Goal: Communication & Community: Share content

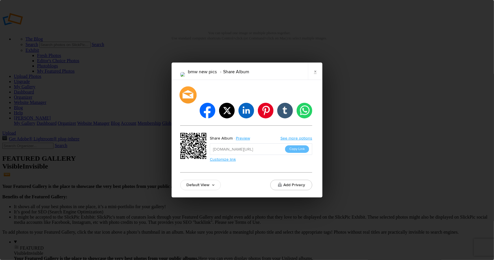
click at [189, 101] on div at bounding box center [187, 94] width 17 height 17
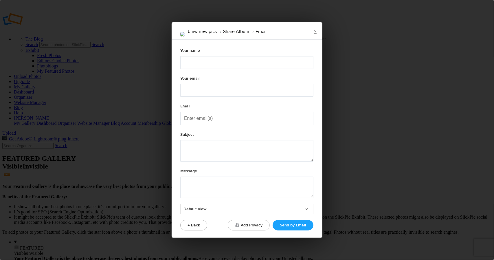
type textarea "Check out "bmw new pics" album!"
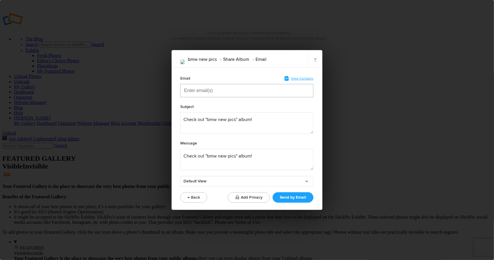
click at [190, 91] on input "Enter email(s)" at bounding box center [213, 90] width 58 height 13
type input "specialists@carsand [DOMAIN_NAME]"
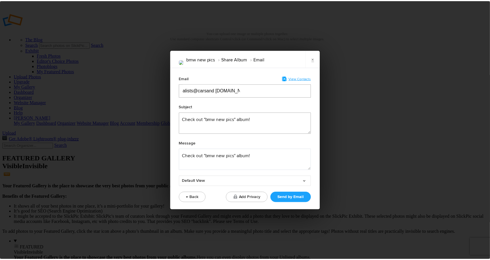
scroll to position [0, 0]
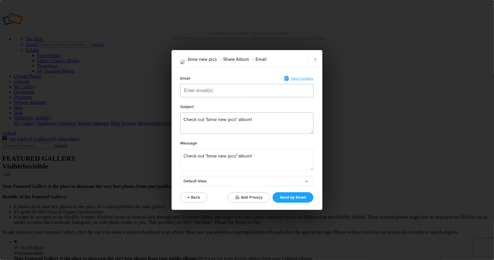
click at [187, 118] on textarea at bounding box center [246, 122] width 133 height 21
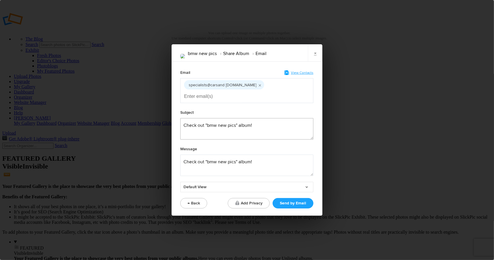
drag, startPoint x: 183, startPoint y: 118, endPoint x: 258, endPoint y: 124, distance: 74.8
click at [258, 124] on textarea at bounding box center [246, 128] width 133 height 21
click at [203, 118] on textarea at bounding box center [246, 128] width 133 height 21
click at [228, 120] on textarea at bounding box center [246, 128] width 133 height 21
click at [225, 120] on textarea at bounding box center [246, 128] width 133 height 21
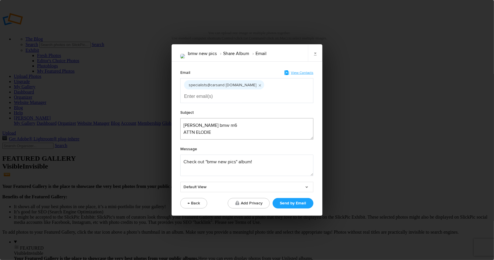
type textarea "[PERSON_NAME] bmw m6 ATTN ELODIE"
drag, startPoint x: 182, startPoint y: 156, endPoint x: 258, endPoint y: 156, distance: 76.4
click at [258, 156] on textarea at bounding box center [246, 165] width 133 height 21
click at [242, 91] on input "Enter email(s)" at bounding box center [213, 96] width 58 height 13
type input "JMAGID"
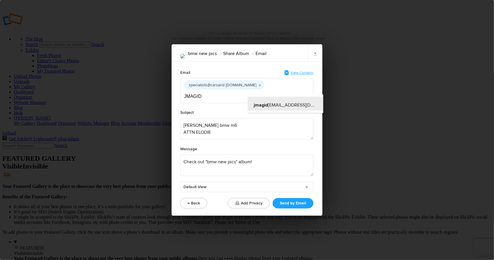
click at [266, 103] on b "jmagid" at bounding box center [261, 105] width 14 height 6
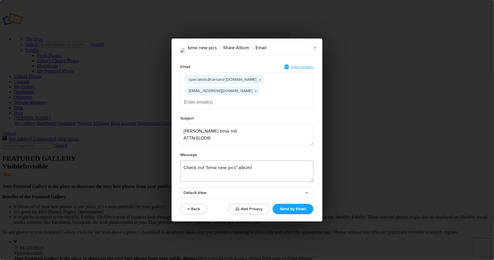
drag, startPoint x: 183, startPoint y: 161, endPoint x: 257, endPoint y: 163, distance: 73.8
click at [257, 163] on textarea at bounding box center [246, 170] width 133 height 21
type textarea "PLEASE CONFIRM PICS ARE ACCEPTABLE"
click at [293, 204] on button "Send by Email" at bounding box center [293, 209] width 41 height 10
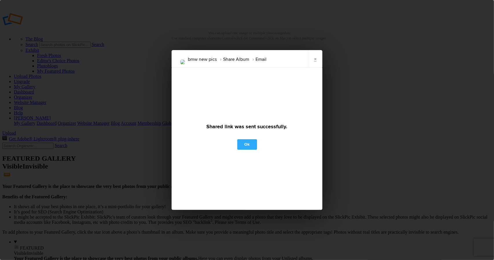
click at [247, 143] on link "Ok" at bounding box center [247, 144] width 20 height 10
